Goal: Information Seeking & Learning: Learn about a topic

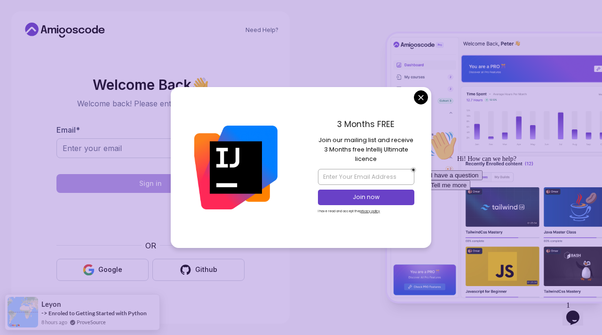
click at [422, 94] on body "Need Help? Welcome Back 👋 Welcome back! Please enter your details. Email * Sign…" at bounding box center [301, 167] width 602 height 335
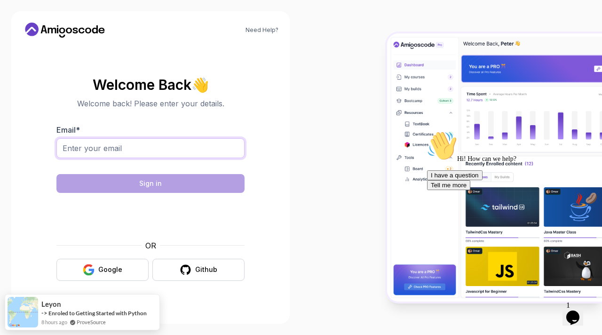
click at [116, 147] on input "Email *" at bounding box center [150, 148] width 188 height 20
type input "lpranav1911@gmail.com"
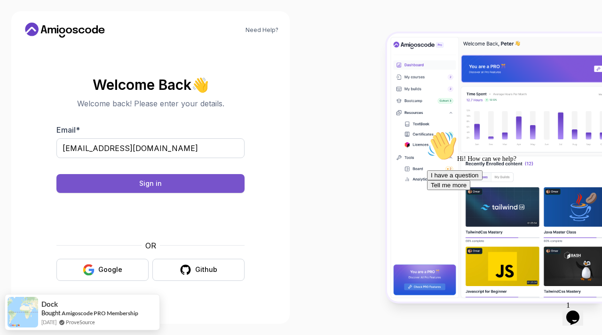
click at [163, 178] on button "Sign in" at bounding box center [150, 183] width 188 height 19
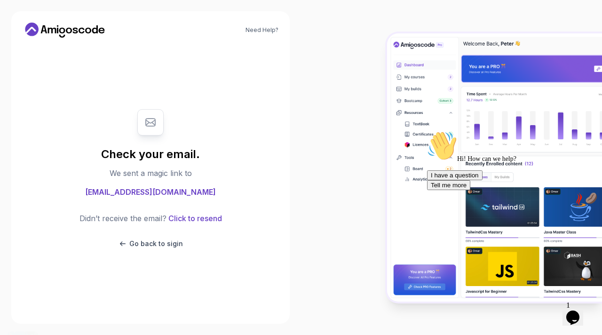
click at [167, 193] on span "lpranav1911@gmail.com" at bounding box center [150, 191] width 131 height 11
click at [151, 122] on icon at bounding box center [150, 122] width 9 height 8
click at [155, 196] on span "lpranav1911@gmail.com" at bounding box center [150, 191] width 131 height 11
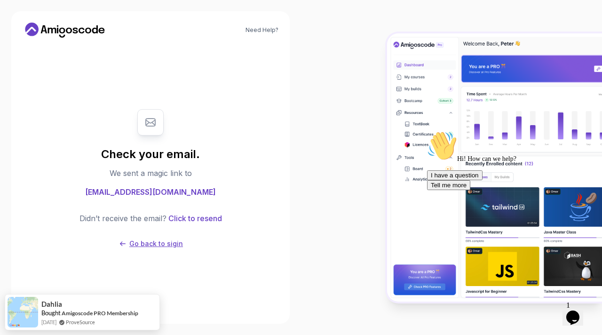
click at [162, 244] on p "Go back to sigin" at bounding box center [156, 243] width 54 height 9
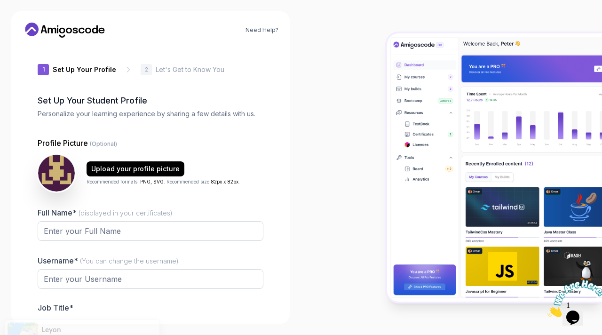
type input "swiftfoxdef07"
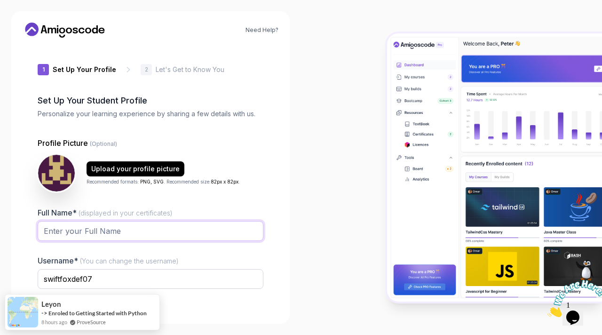
click at [131, 229] on input "Full Name* (displayed in your certificates)" at bounding box center [151, 231] width 226 height 20
type input "[PERSON_NAME] L"
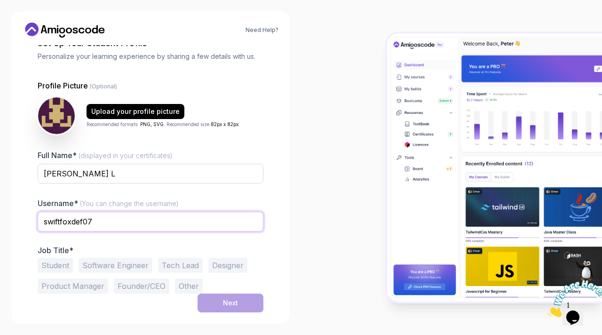
drag, startPoint x: 92, startPoint y: 223, endPoint x: 44, endPoint y: 222, distance: 48.0
click at [44, 222] on input "swiftfoxdef07" at bounding box center [151, 222] width 226 height 20
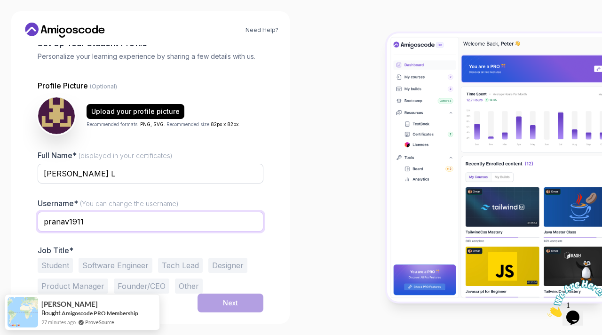
type input "pranav1911"
click at [54, 266] on button "Student" at bounding box center [55, 265] width 35 height 15
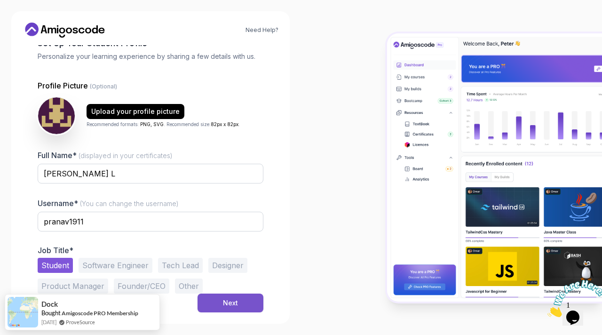
click at [224, 302] on div "Next" at bounding box center [230, 302] width 15 height 9
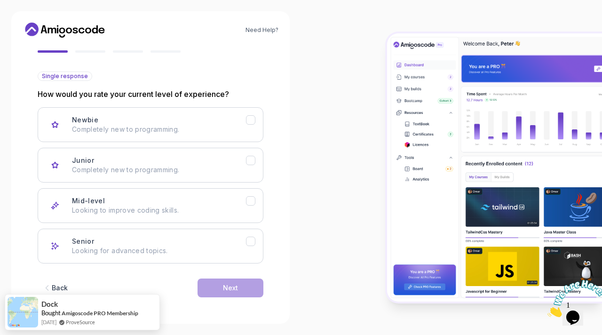
scroll to position [68, 0]
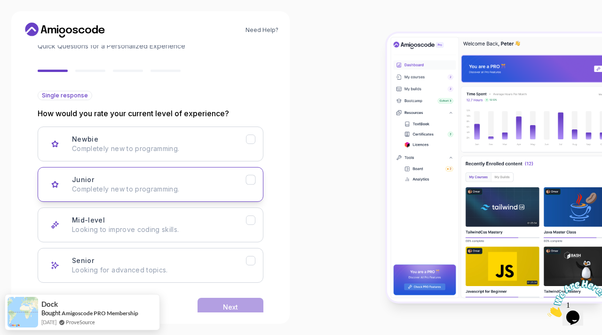
click at [225, 195] on button "Junior Completely new to programming." at bounding box center [151, 184] width 226 height 35
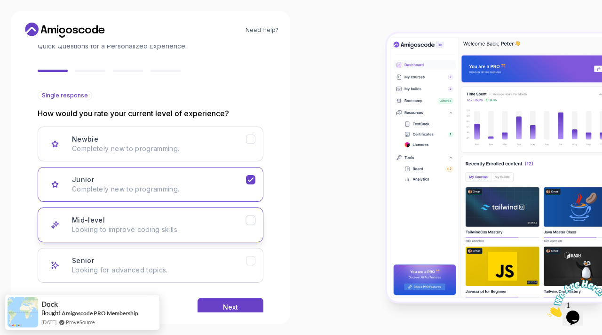
click at [235, 228] on p "Looking to improve coding skills." at bounding box center [159, 229] width 174 height 9
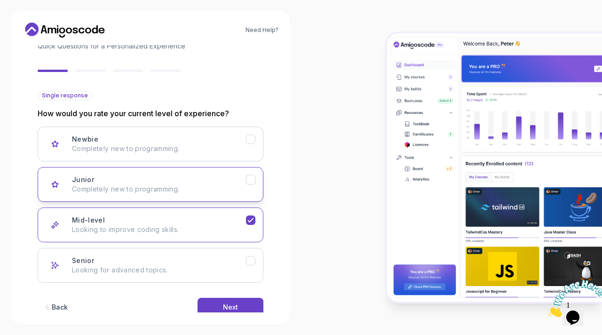
click at [208, 173] on button "Junior Completely new to programming." at bounding box center [151, 184] width 226 height 35
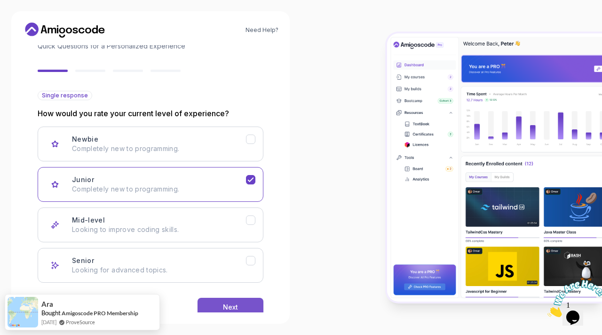
click at [240, 305] on button "Next" at bounding box center [230, 307] width 66 height 19
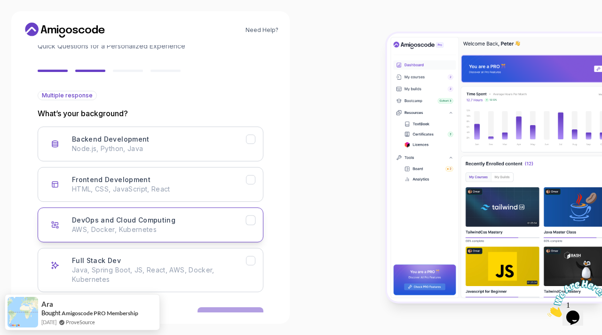
scroll to position [96, 0]
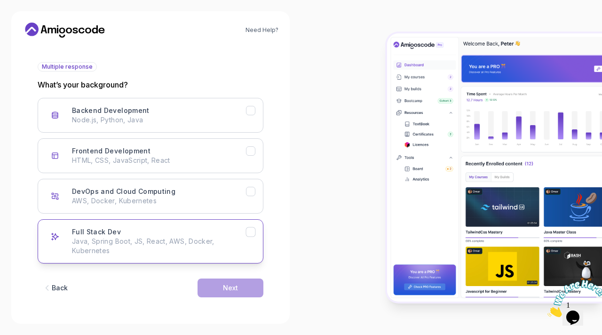
click at [175, 230] on div "Full Stack Dev Java, Spring Boot, JS, React, AWS, Docker, Kubernetes" at bounding box center [159, 241] width 174 height 28
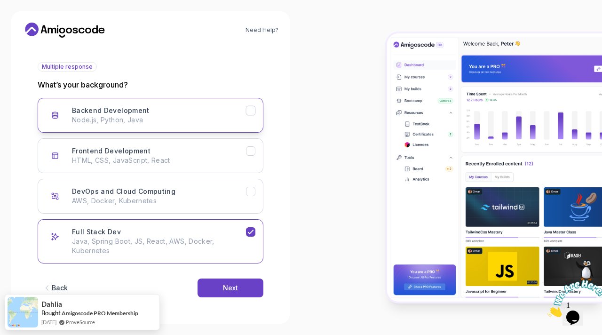
click at [244, 126] on button "Backend Development Node.js, Python, Java" at bounding box center [151, 115] width 226 height 35
click at [215, 110] on div "Backend Development Node.js, Python, Java" at bounding box center [159, 115] width 174 height 19
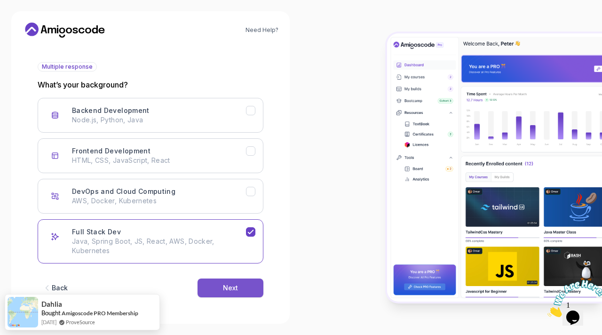
click at [245, 291] on button "Next" at bounding box center [230, 287] width 66 height 19
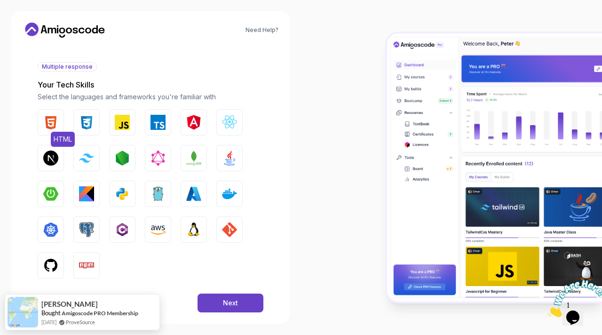
click at [49, 119] on img "button" at bounding box center [50, 122] width 15 height 15
click at [81, 121] on img "button" at bounding box center [86, 122] width 15 height 15
click at [227, 162] on img "button" at bounding box center [229, 157] width 15 height 15
click at [58, 266] on button "GitHub" at bounding box center [51, 265] width 26 height 26
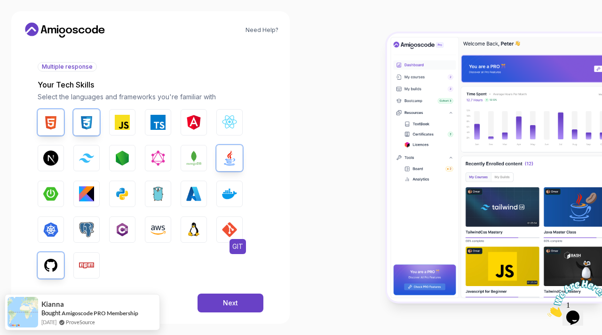
click at [229, 236] on img "button" at bounding box center [229, 229] width 15 height 15
click at [227, 303] on div "Next" at bounding box center [230, 302] width 15 height 9
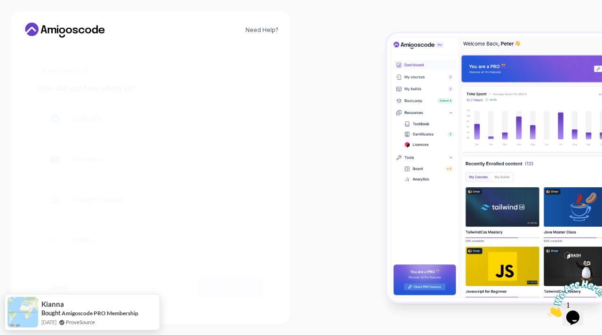
scroll to position [93, 0]
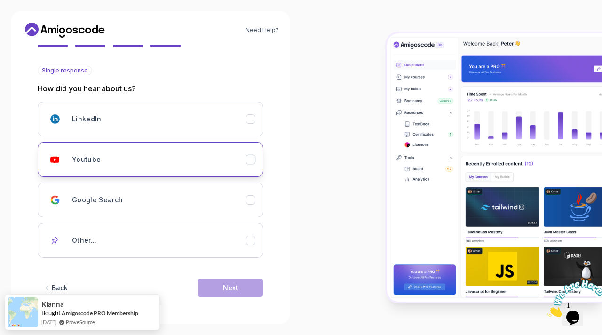
click at [213, 158] on div "Youtube" at bounding box center [159, 159] width 174 height 19
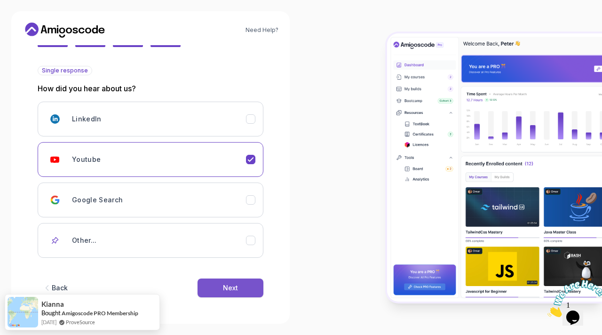
click at [235, 291] on div "Next" at bounding box center [230, 287] width 15 height 9
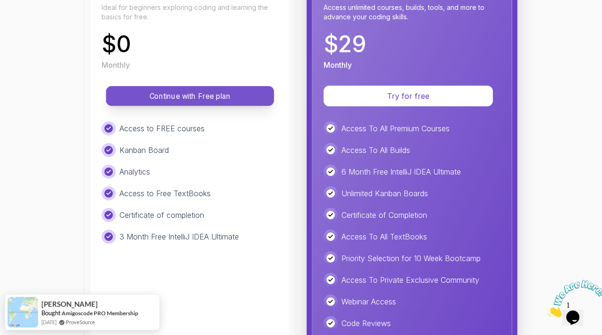
scroll to position [0, 0]
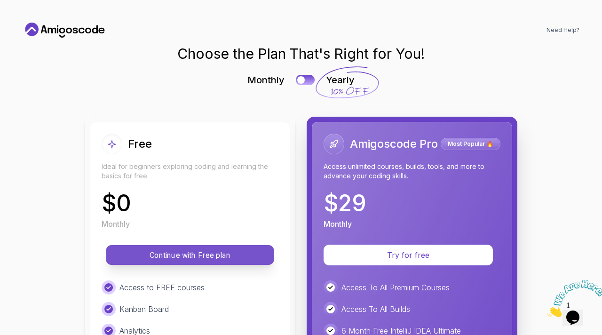
click at [200, 257] on p "Continue with Free plan" at bounding box center [190, 255] width 147 height 11
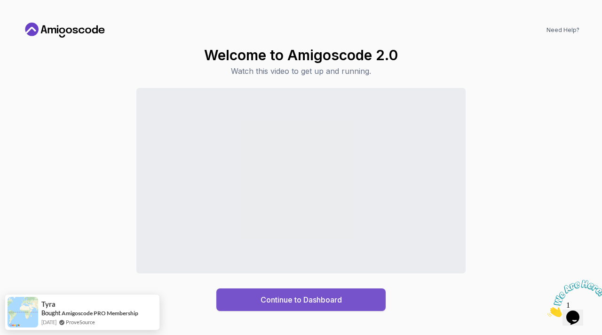
click at [309, 298] on div "Continue to Dashboard" at bounding box center [300, 299] width 81 height 11
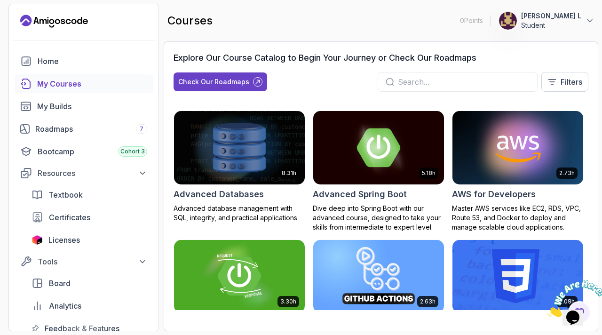
click at [411, 81] on input "text" at bounding box center [464, 81] width 132 height 11
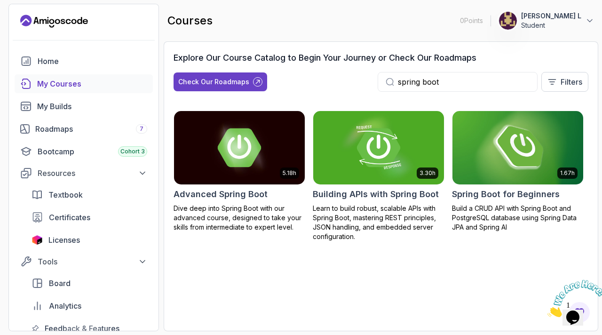
type input "spring boot"
click at [540, 156] on img at bounding box center [517, 147] width 137 height 77
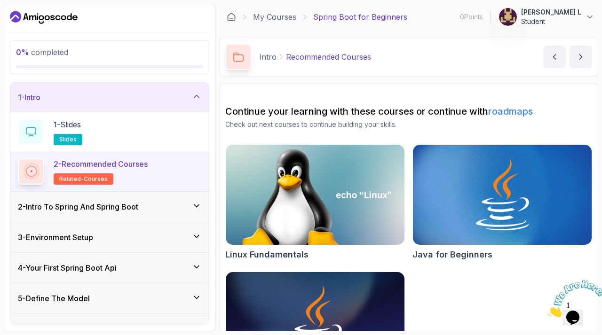
click at [201, 204] on icon at bounding box center [196, 205] width 9 height 9
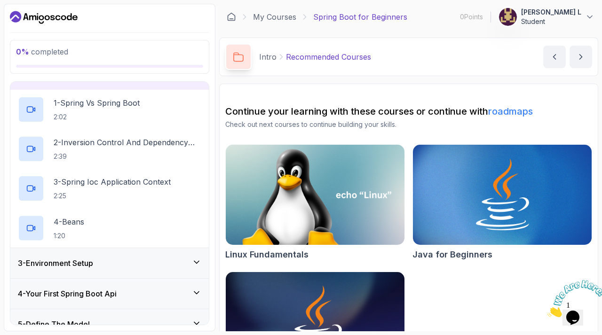
scroll to position [65, 0]
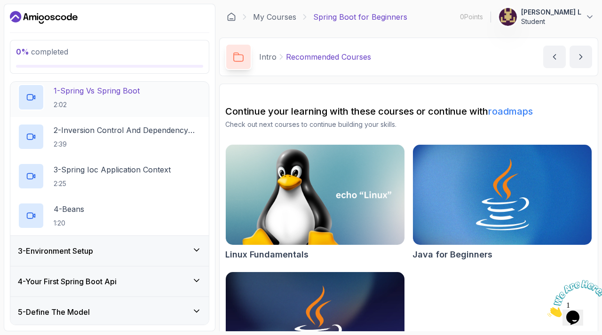
click at [97, 95] on p "1 - Spring Vs Spring Boot" at bounding box center [97, 90] width 86 height 11
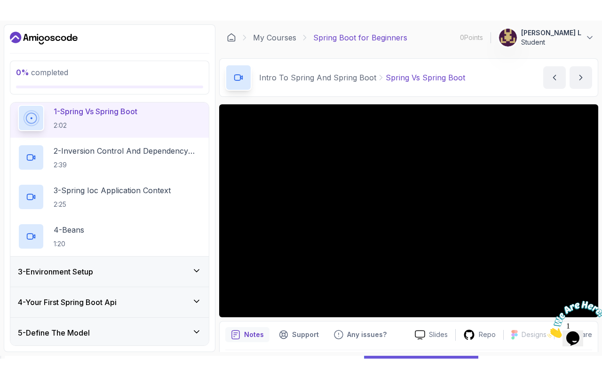
scroll to position [31, 0]
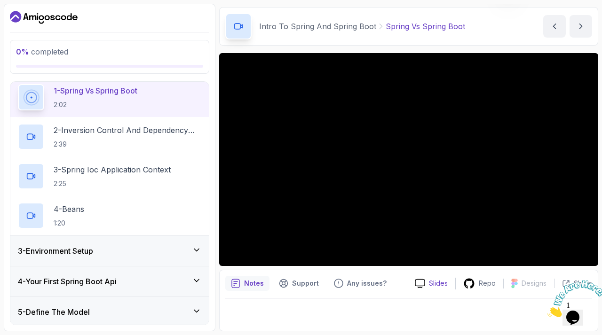
click at [434, 288] on div "Slides" at bounding box center [431, 284] width 48 height 10
click at [250, 280] on p "Notes" at bounding box center [254, 283] width 20 height 9
click at [247, 281] on p "Notes" at bounding box center [254, 283] width 20 height 9
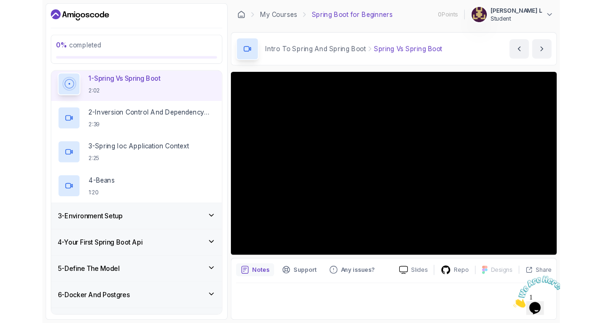
scroll to position [0, 0]
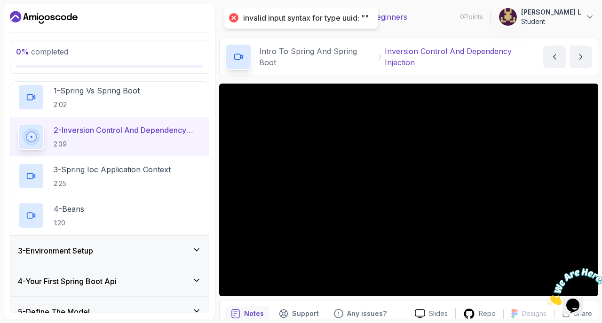
scroll to position [42, 0]
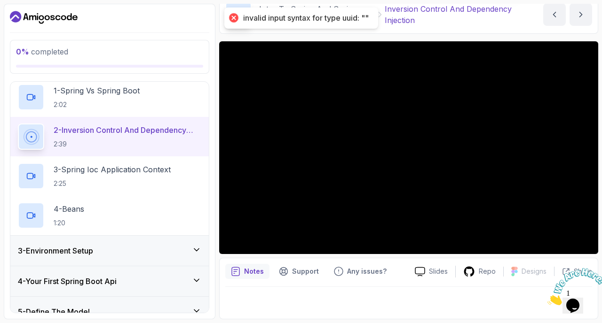
click at [571, 302] on img at bounding box center [576, 286] width 58 height 37
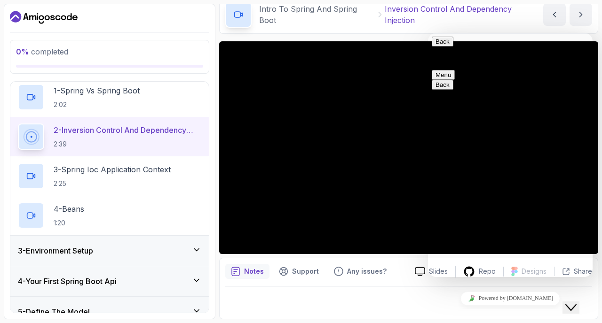
click at [573, 308] on button "Close Chat This icon closes the chat window." at bounding box center [570, 308] width 17 height 12
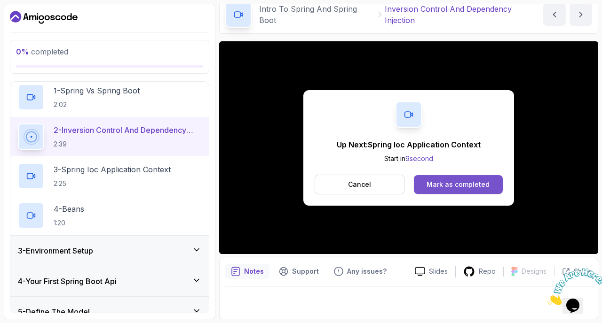
click at [442, 184] on div "Mark as completed" at bounding box center [457, 184] width 63 height 9
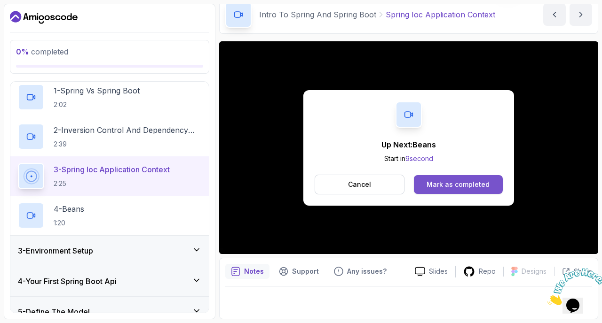
click at [467, 188] on div "Mark as completed" at bounding box center [457, 184] width 63 height 9
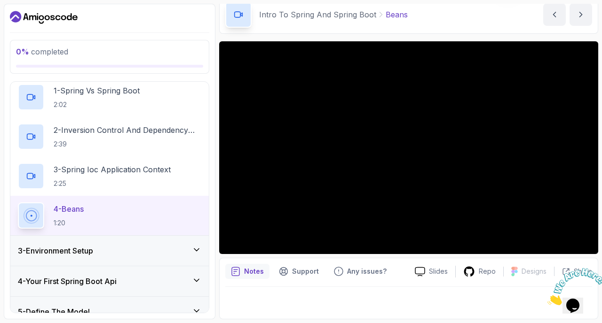
click at [192, 248] on icon at bounding box center [196, 249] width 9 height 9
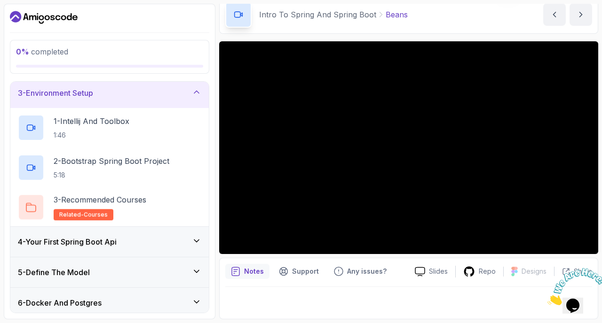
scroll to position [63, 0]
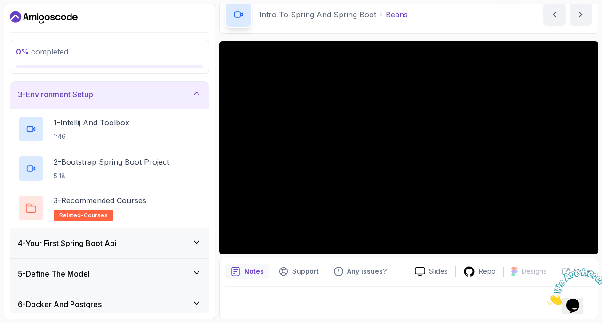
click at [194, 93] on icon at bounding box center [196, 93] width 9 height 9
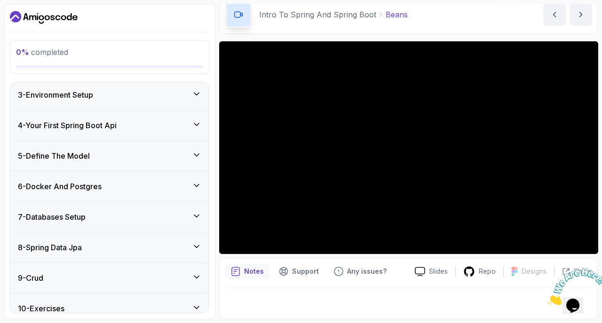
scroll to position [0, 0]
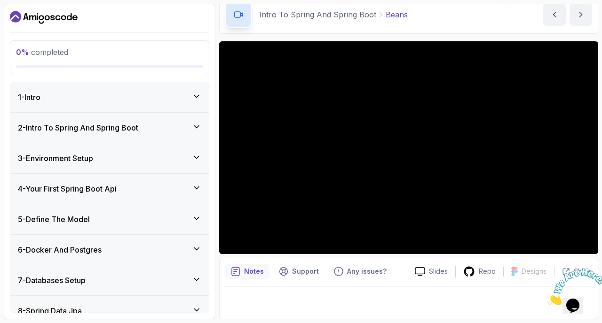
click at [192, 92] on icon at bounding box center [196, 96] width 9 height 9
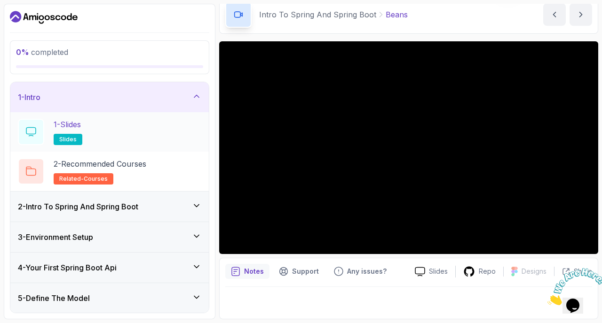
click at [74, 138] on span "slides" at bounding box center [67, 140] width 17 height 8
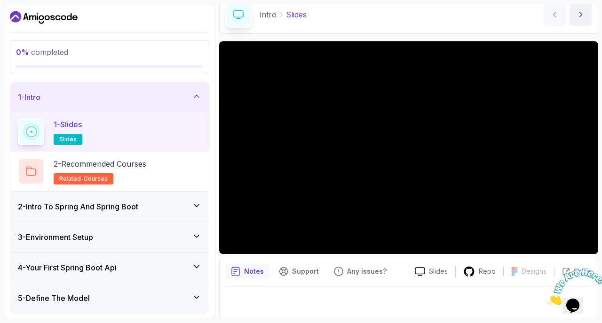
scroll to position [42, 0]
click at [117, 209] on h3 "2 - Intro To Spring And Spring Boot" at bounding box center [78, 206] width 120 height 11
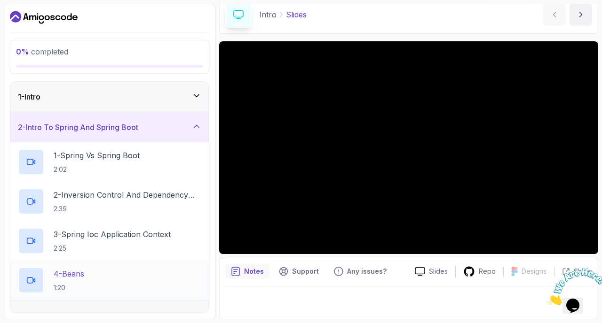
click at [63, 275] on p "4 - Beans" at bounding box center [69, 273] width 31 height 11
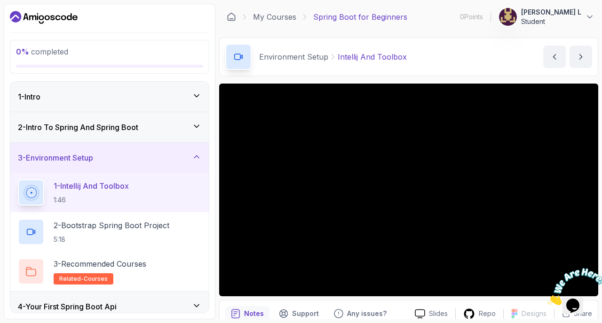
click at [114, 123] on h3 "2 - Intro To Spring And Spring Boot" at bounding box center [78, 127] width 120 height 11
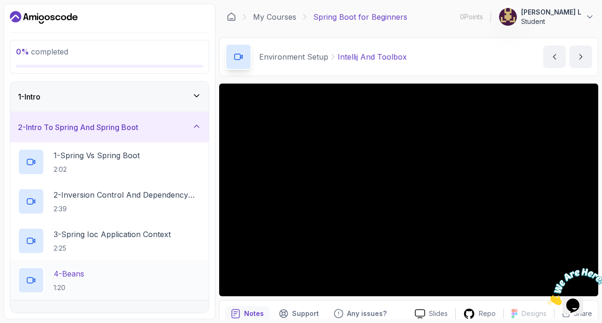
click at [79, 271] on p "4 - Beans" at bounding box center [69, 273] width 31 height 11
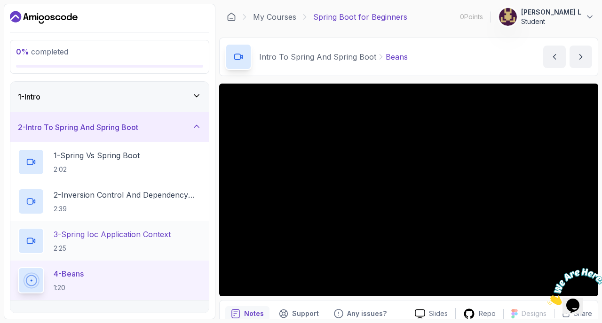
scroll to position [36, 0]
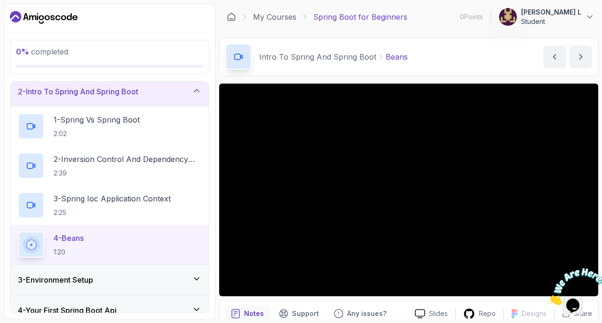
click at [79, 275] on h3 "3 - Environment Setup" at bounding box center [55, 280] width 75 height 11
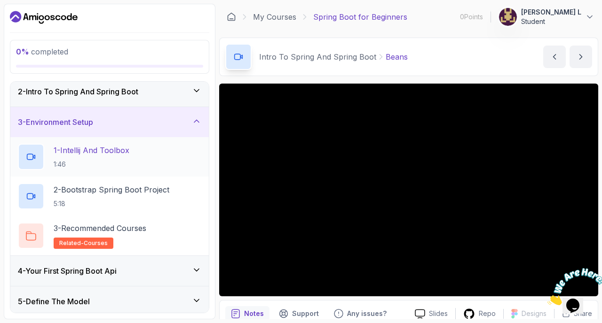
click at [87, 155] on p "1 - Intellij And Toolbox" at bounding box center [92, 150] width 76 height 11
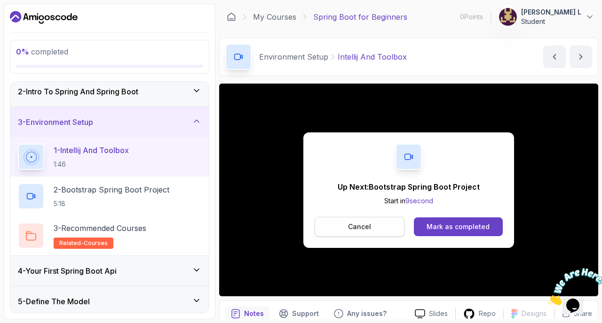
click at [369, 231] on p "Cancel" at bounding box center [359, 226] width 23 height 9
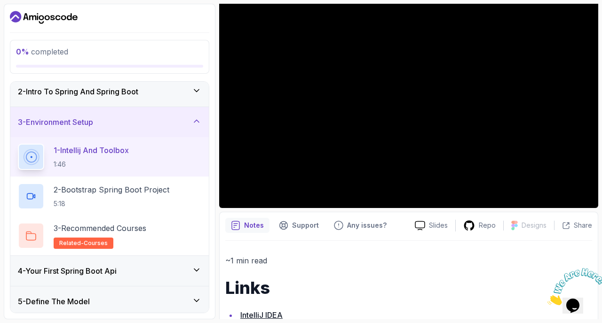
scroll to position [131, 0]
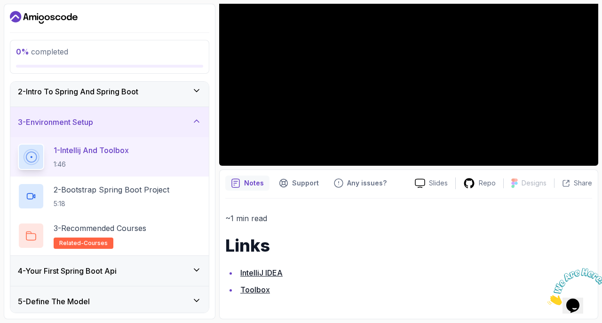
click at [262, 291] on link "Toolbox" at bounding box center [255, 289] width 30 height 9
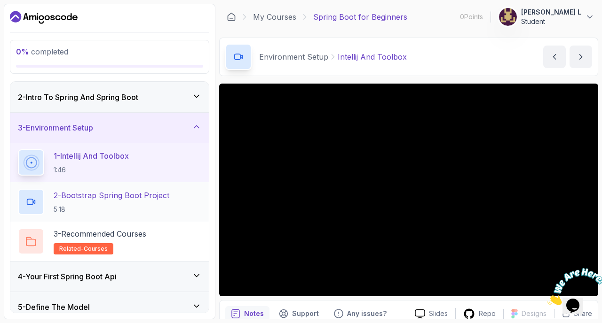
scroll to position [15, 0]
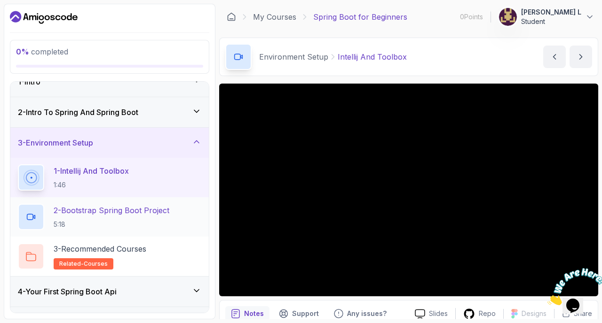
click at [90, 212] on p "2 - Bootstrap Spring Boot Project" at bounding box center [112, 210] width 116 height 11
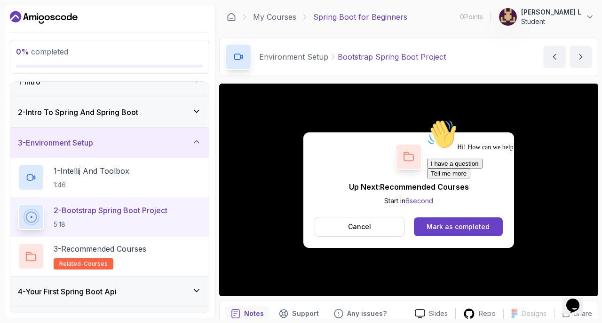
click at [445, 179] on div "Hi! How can we help? I have a question Tell me more" at bounding box center [511, 148] width 169 height 59
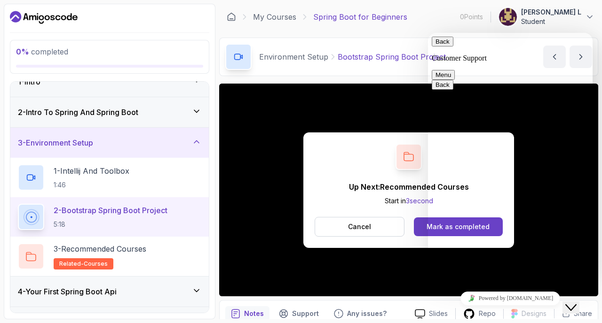
click at [455, 70] on button "Menu" at bounding box center [443, 75] width 23 height 10
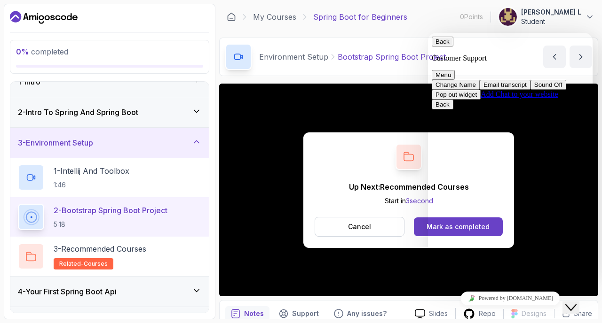
click at [455, 70] on button "Menu" at bounding box center [443, 75] width 23 height 10
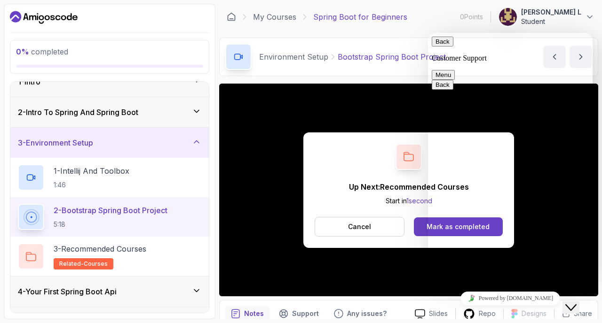
click at [576, 302] on icon "Close Chat This icon closes the chat window." at bounding box center [570, 307] width 11 height 11
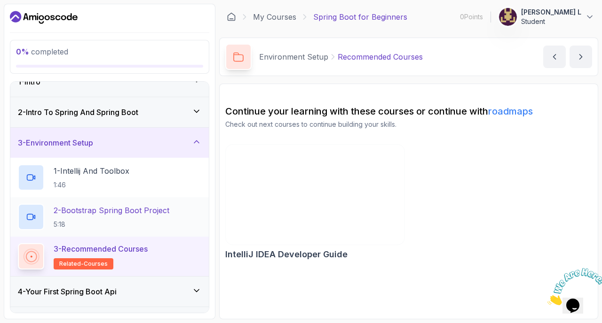
scroll to position [82, 0]
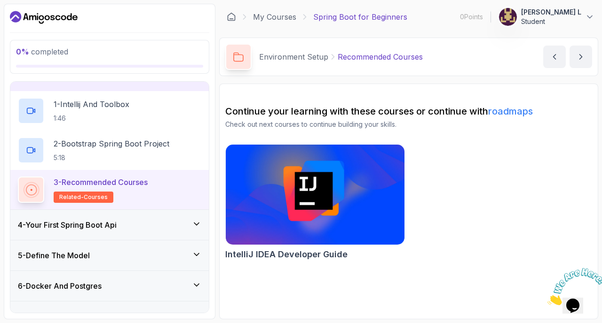
click at [142, 227] on div "4 - Your First Spring Boot Api" at bounding box center [109, 225] width 183 height 11
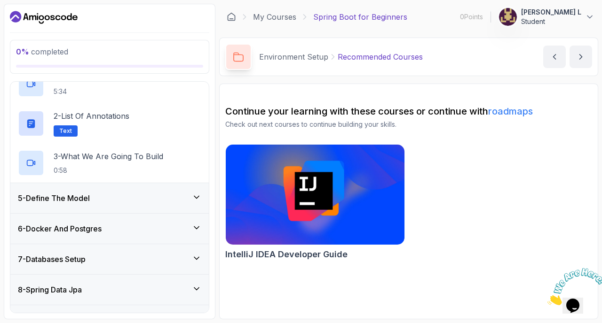
click at [122, 198] on div "5 - Define The Model" at bounding box center [109, 198] width 183 height 11
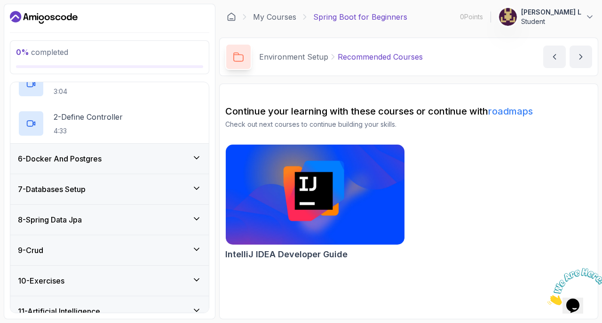
scroll to position [179, 0]
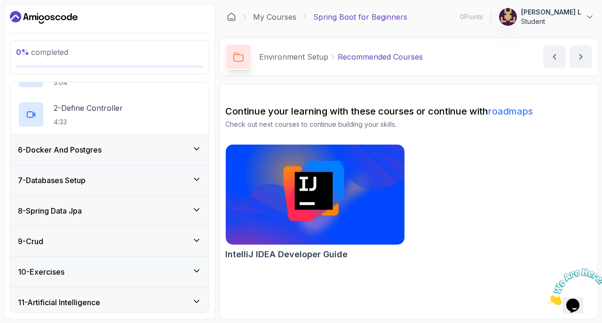
click at [127, 156] on div "6 - Docker And Postgres" at bounding box center [109, 150] width 198 height 30
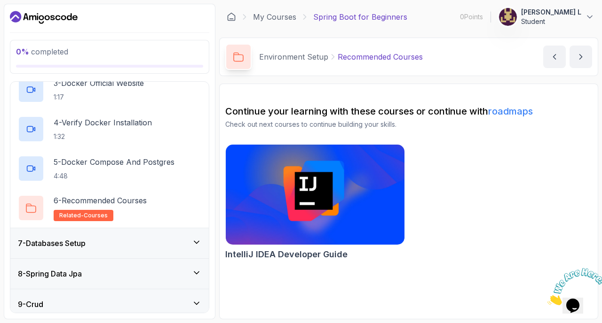
scroll to position [261, 0]
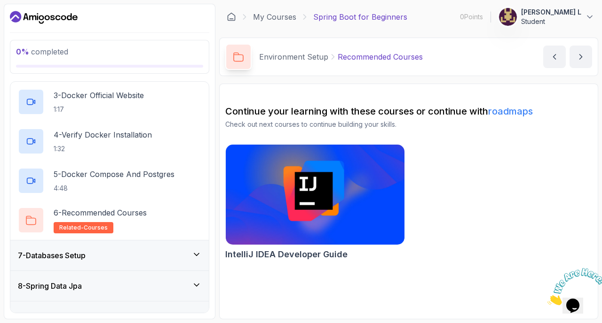
click at [110, 249] on div "7 - Databases Setup" at bounding box center [109, 256] width 198 height 30
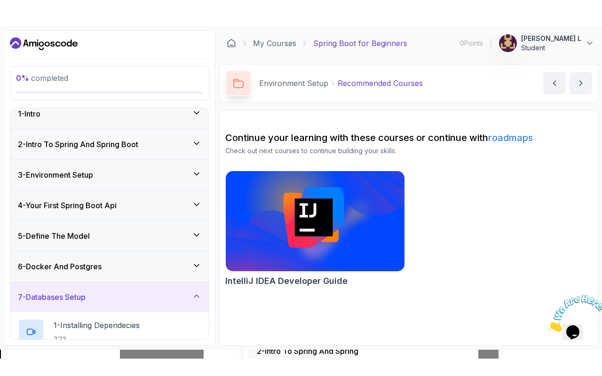
scroll to position [0, 0]
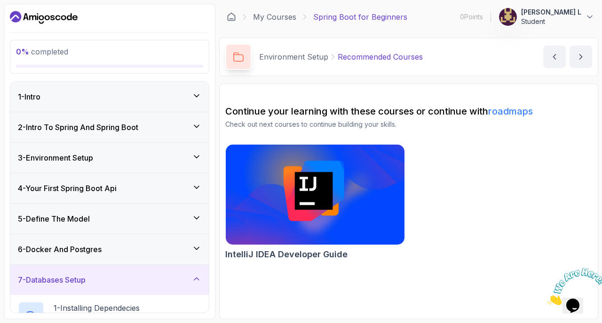
click at [100, 282] on div "7 - Databases Setup" at bounding box center [109, 280] width 183 height 11
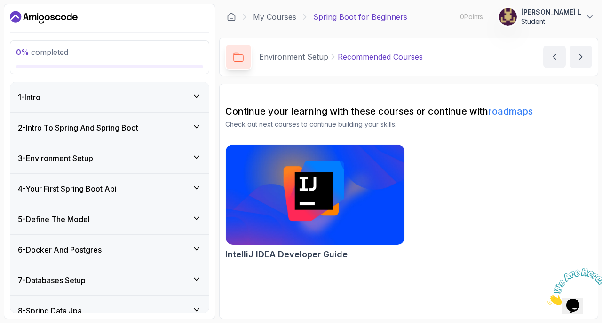
click at [77, 188] on h3 "4 - Your First Spring Boot Api" at bounding box center [67, 188] width 99 height 11
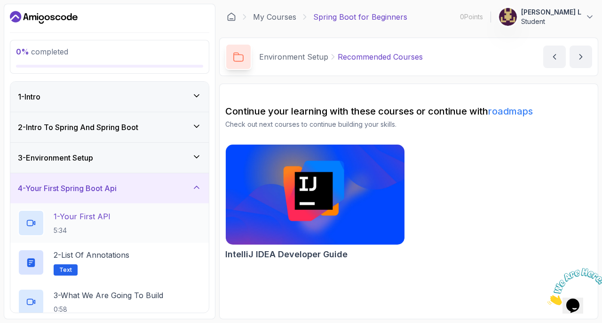
click at [92, 220] on p "1 - Your First API" at bounding box center [82, 216] width 57 height 11
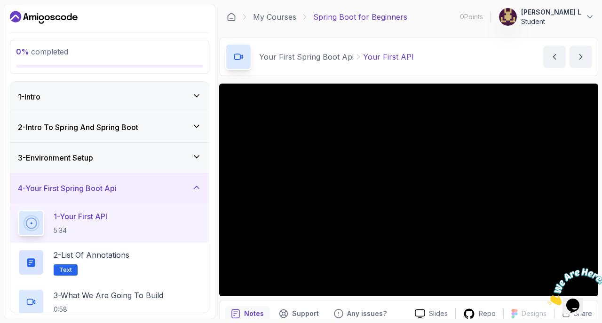
click at [103, 155] on div "3 - Environment Setup" at bounding box center [109, 157] width 183 height 11
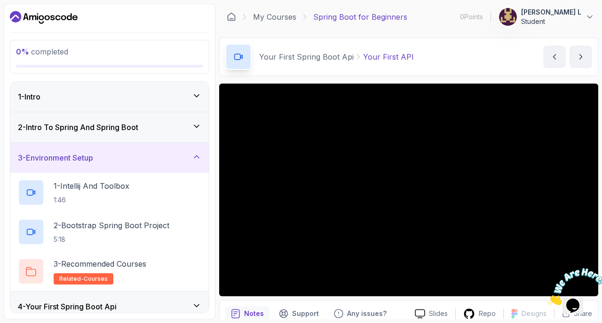
click at [103, 155] on div "3 - Environment Setup" at bounding box center [109, 157] width 183 height 11
